Goal: Obtain resource: Download file/media

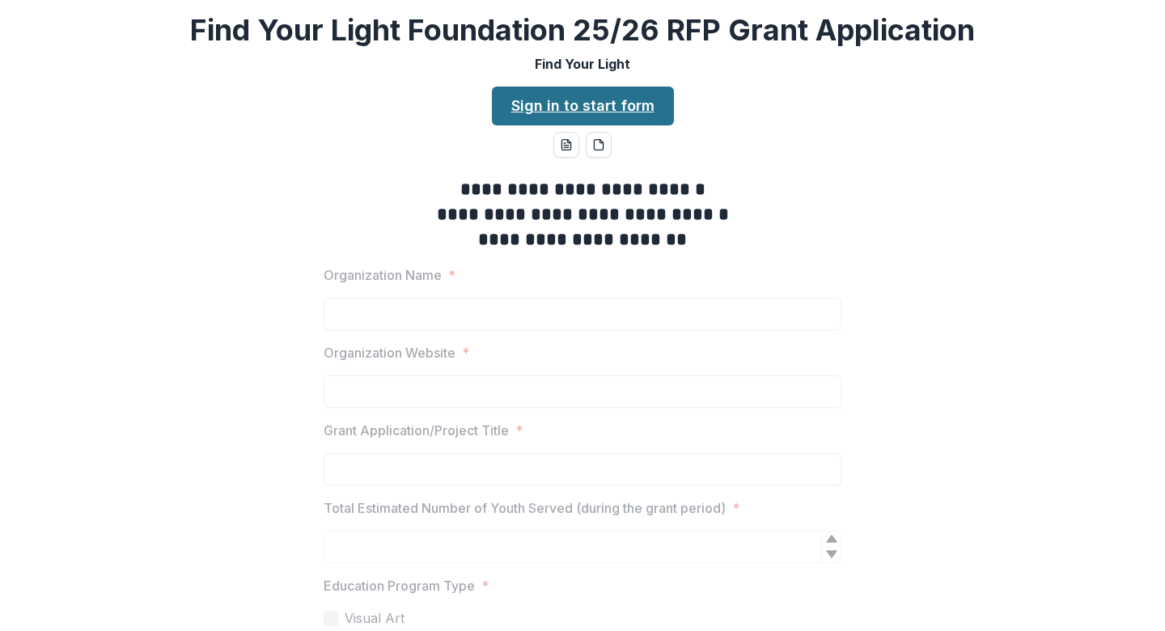
click at [621, 113] on link "Sign in to start form" at bounding box center [583, 106] width 182 height 39
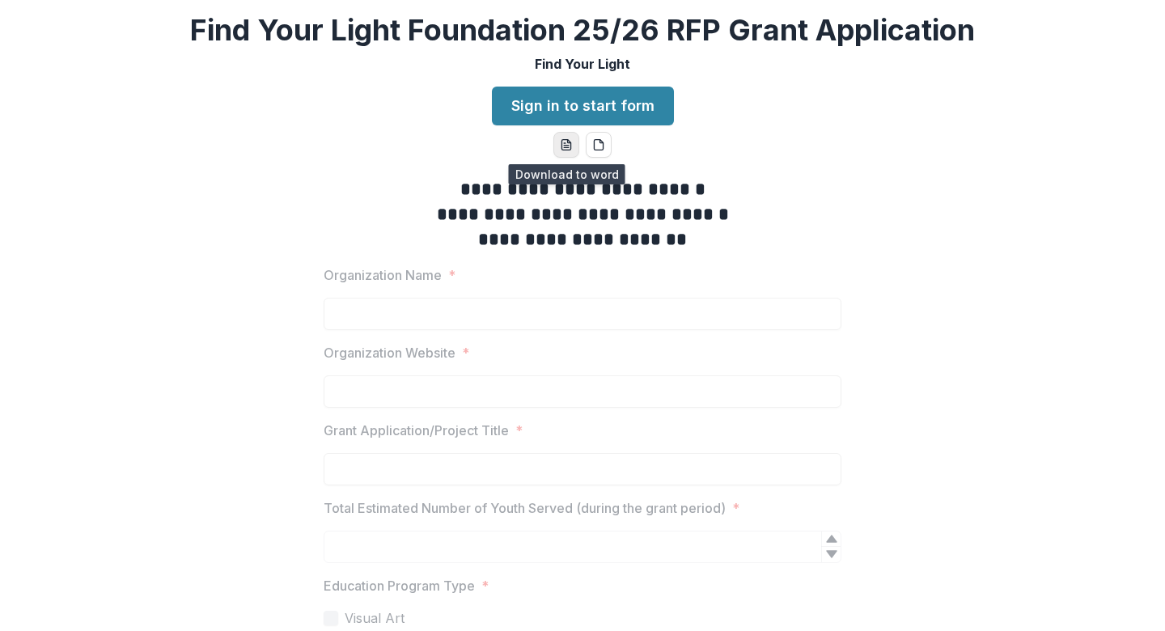
click at [567, 149] on icon "word-download" at bounding box center [566, 144] width 13 height 13
